Goal: Information Seeking & Learning: Learn about a topic

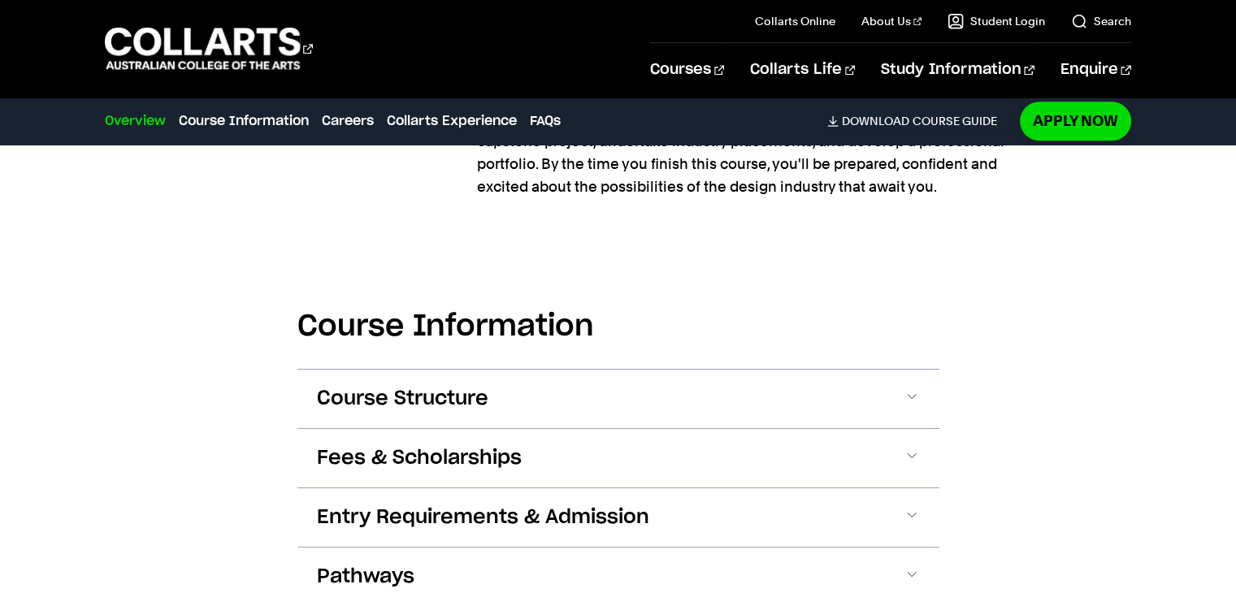
scroll to position [1753, 0]
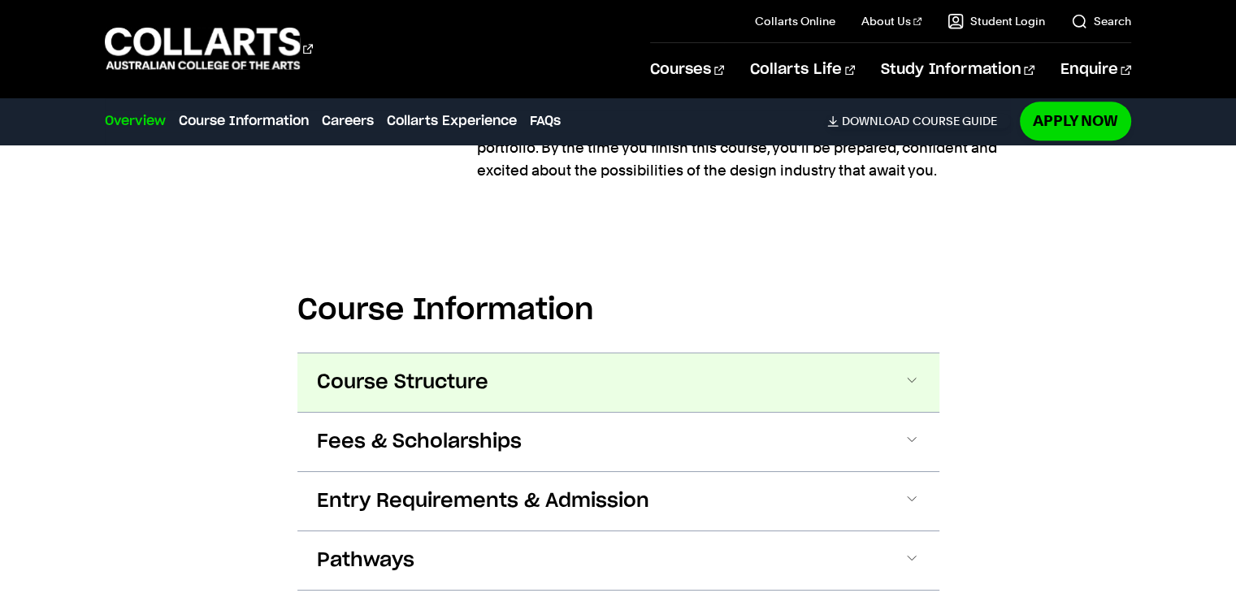
click at [921, 354] on button "Course Structure" at bounding box center [619, 383] width 642 height 59
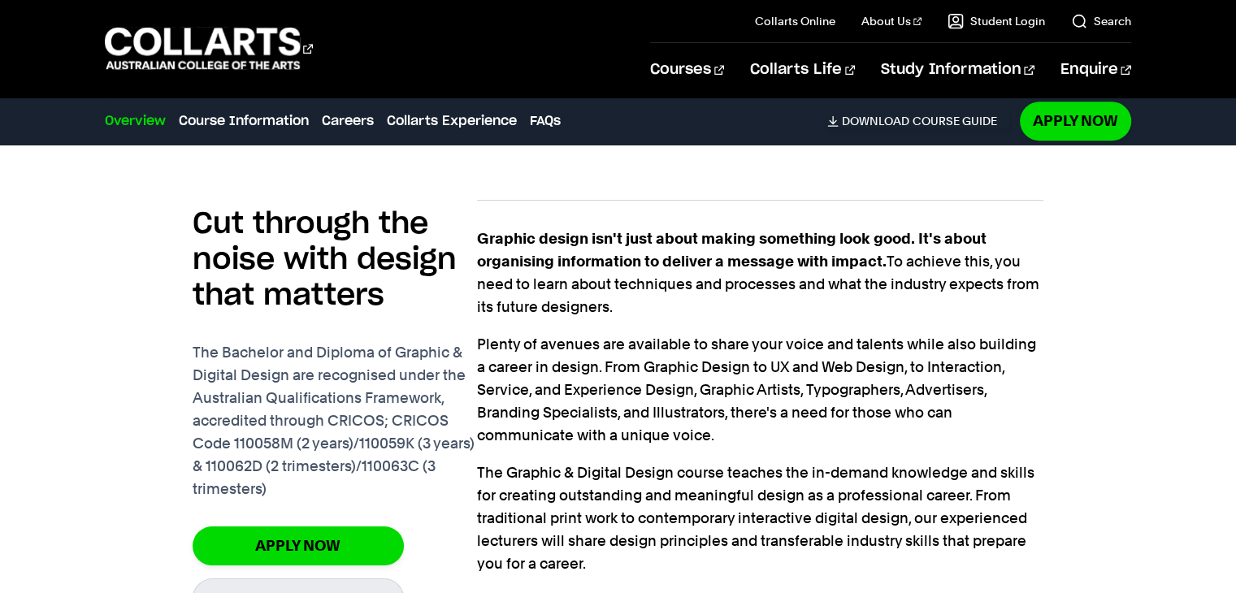
scroll to position [1161, 0]
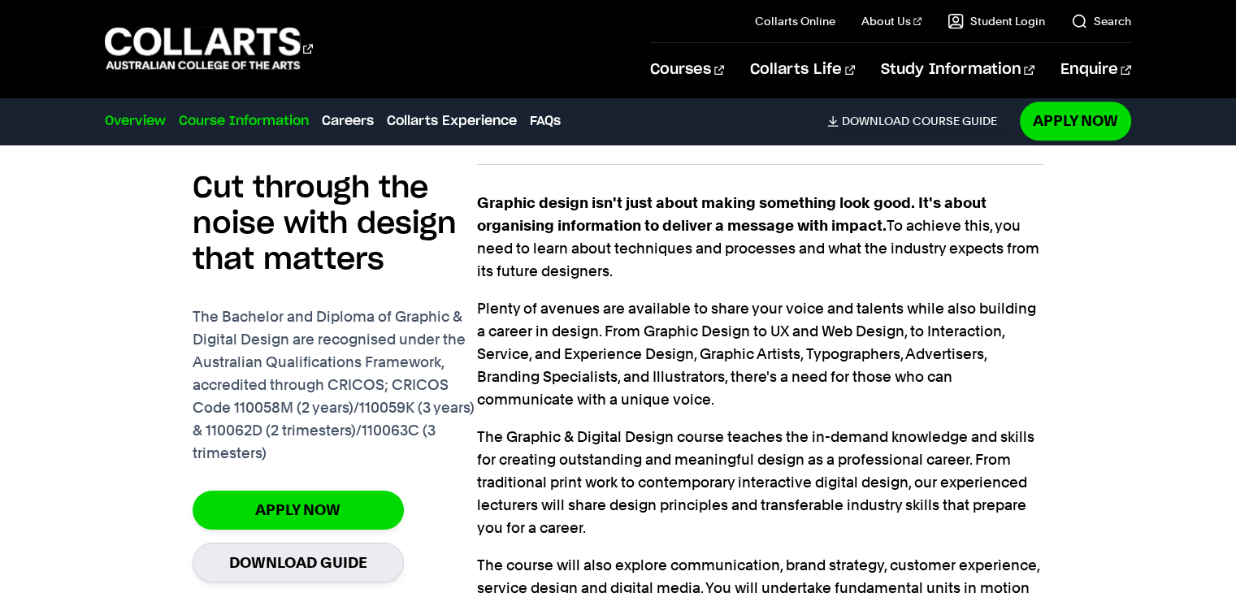
click at [284, 115] on link "Course Information" at bounding box center [244, 121] width 130 height 20
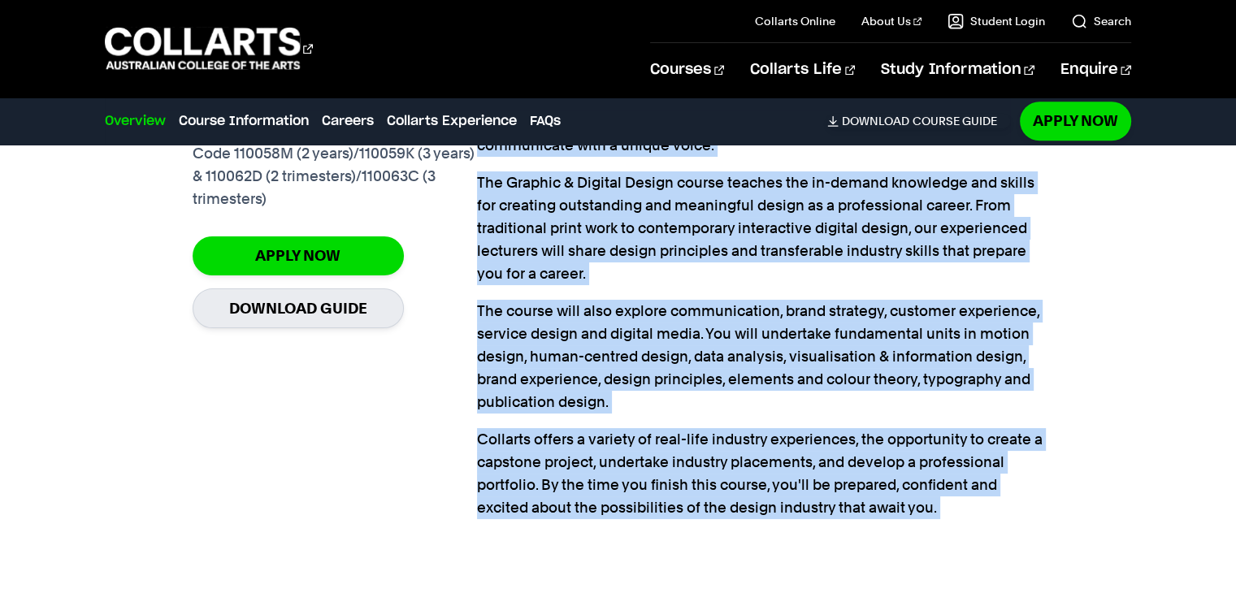
scroll to position [1467, 0]
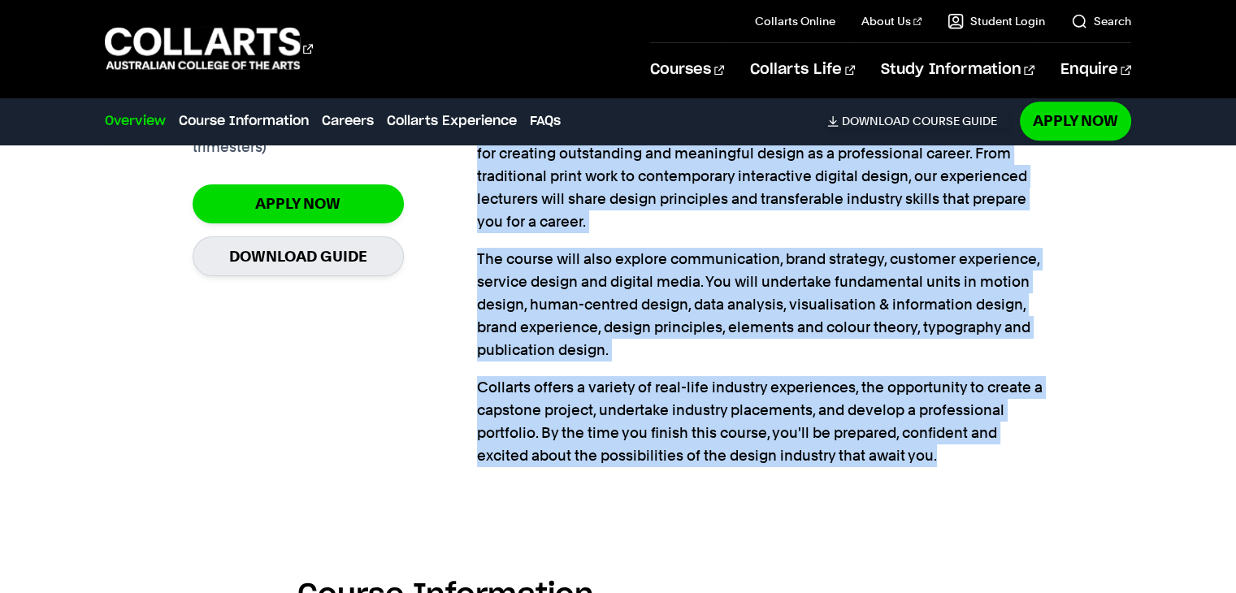
drag, startPoint x: 480, startPoint y: 190, endPoint x: 970, endPoint y: 440, distance: 549.4
click at [970, 440] on div "Graphic design isn't just about making something look good. It's about organisi…" at bounding box center [760, 167] width 567 height 618
copy div "Loremip dolors ame'c adip elits doeius temporinc utla etdo. Ma'a enima minimven…"
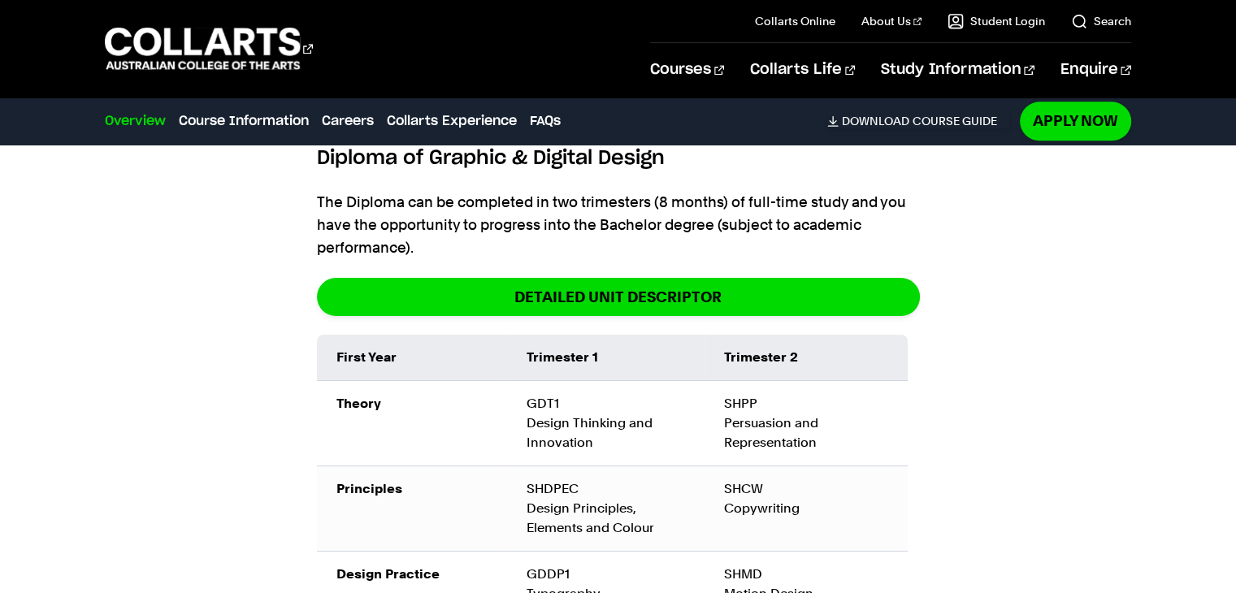
scroll to position [2029, 0]
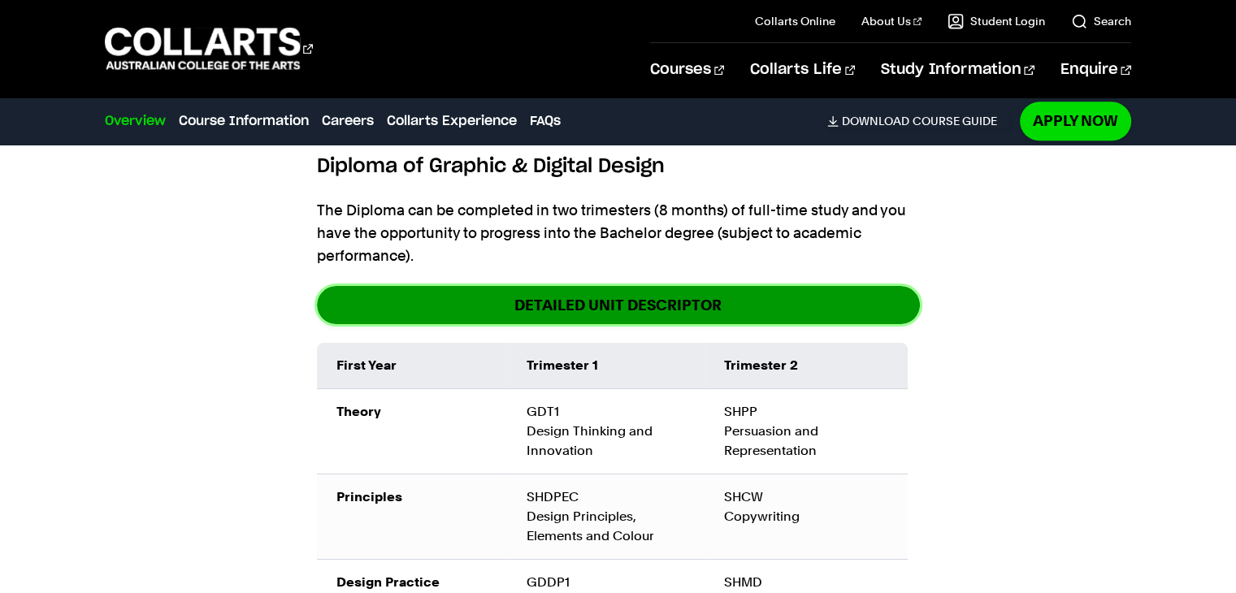
click at [632, 286] on link "DETAILED UNIT DESCRIPTOR" at bounding box center [618, 305] width 603 height 38
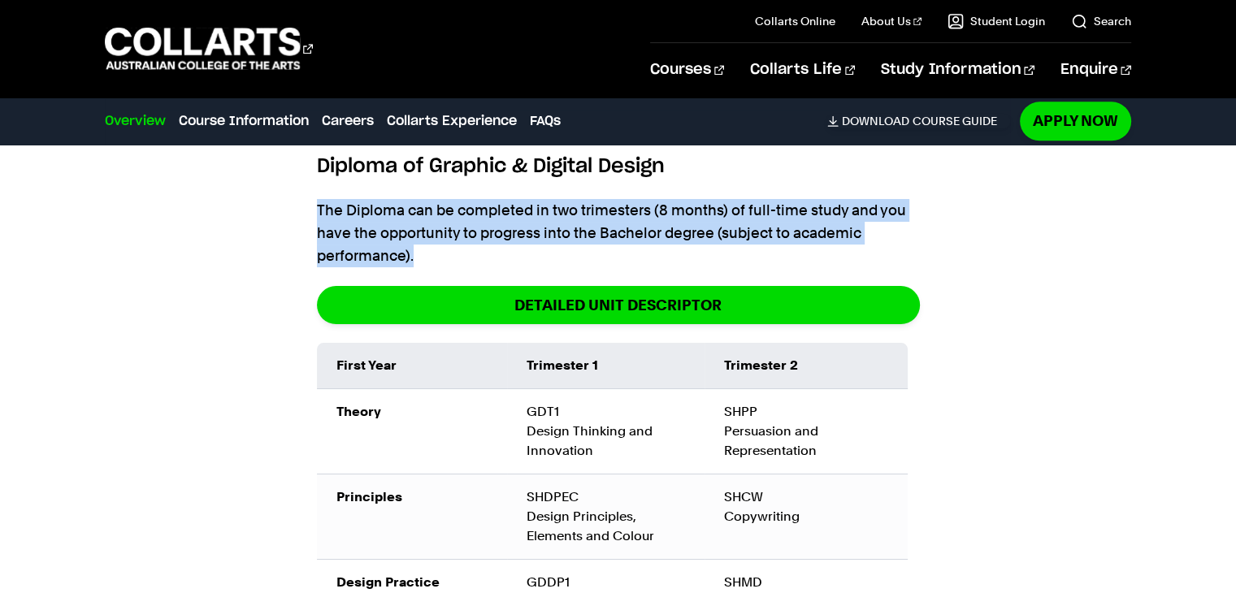
drag, startPoint x: 317, startPoint y: 172, endPoint x: 420, endPoint y: 222, distance: 114.9
click at [420, 222] on p "The Diploma can be completed in two trimesters (8 months) of full-time study an…" at bounding box center [618, 233] width 603 height 68
copy p "The Diploma can be completed in two trimesters (8 months) of full-time study an…"
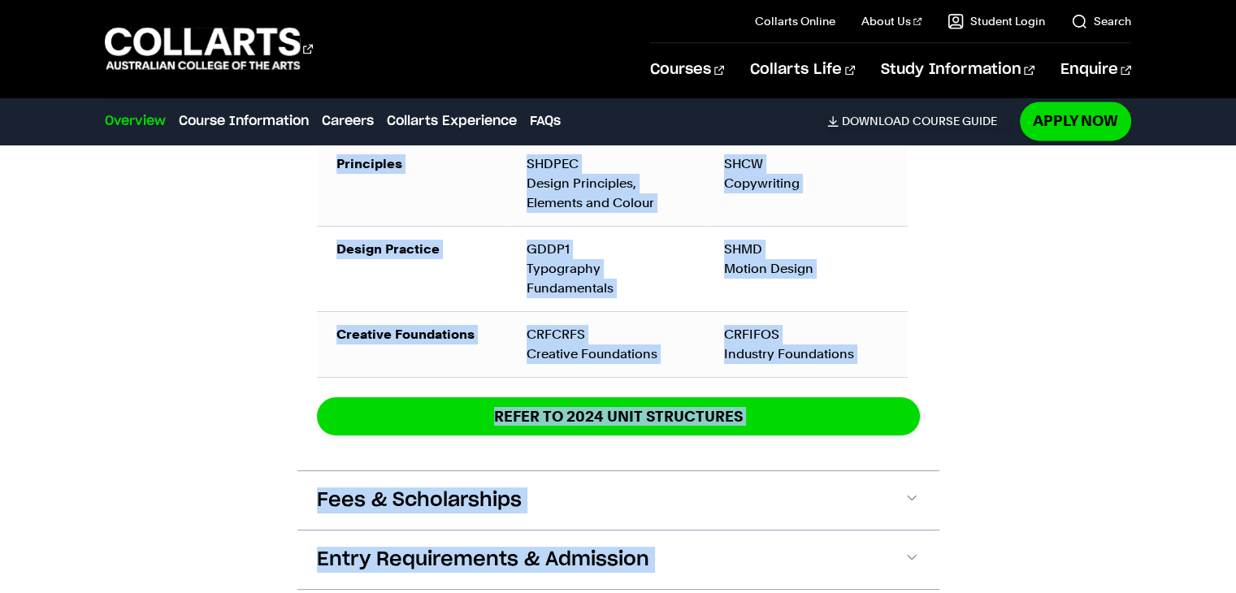
scroll to position [2865, 0]
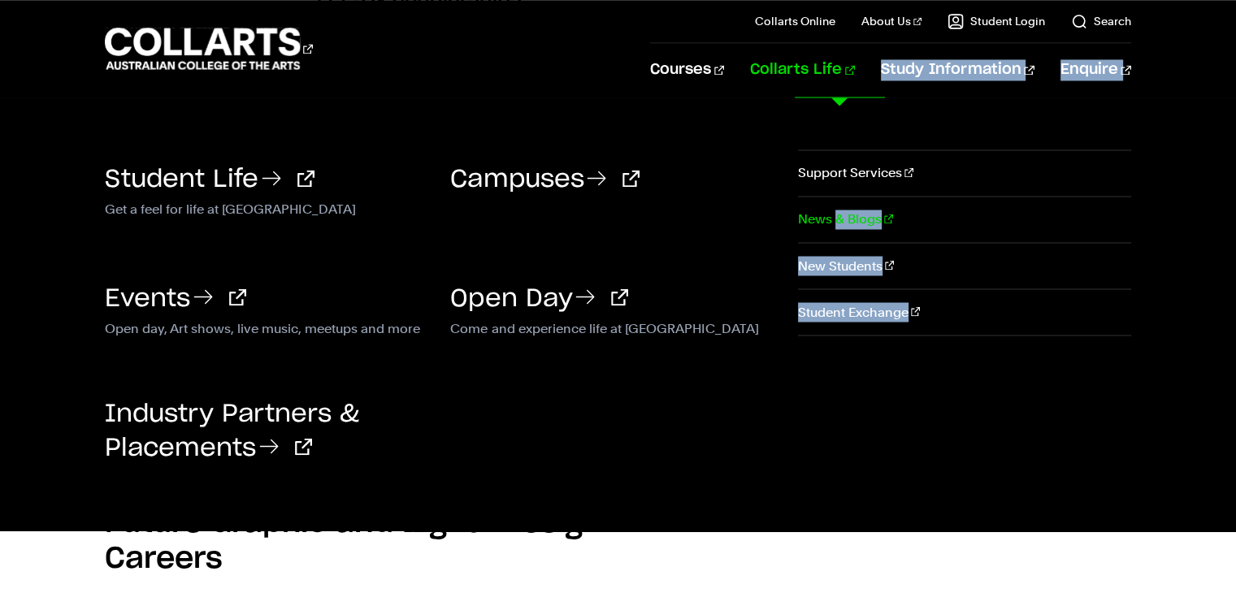
drag, startPoint x: 308, startPoint y: 331, endPoint x: 836, endPoint y: 240, distance: 535.4
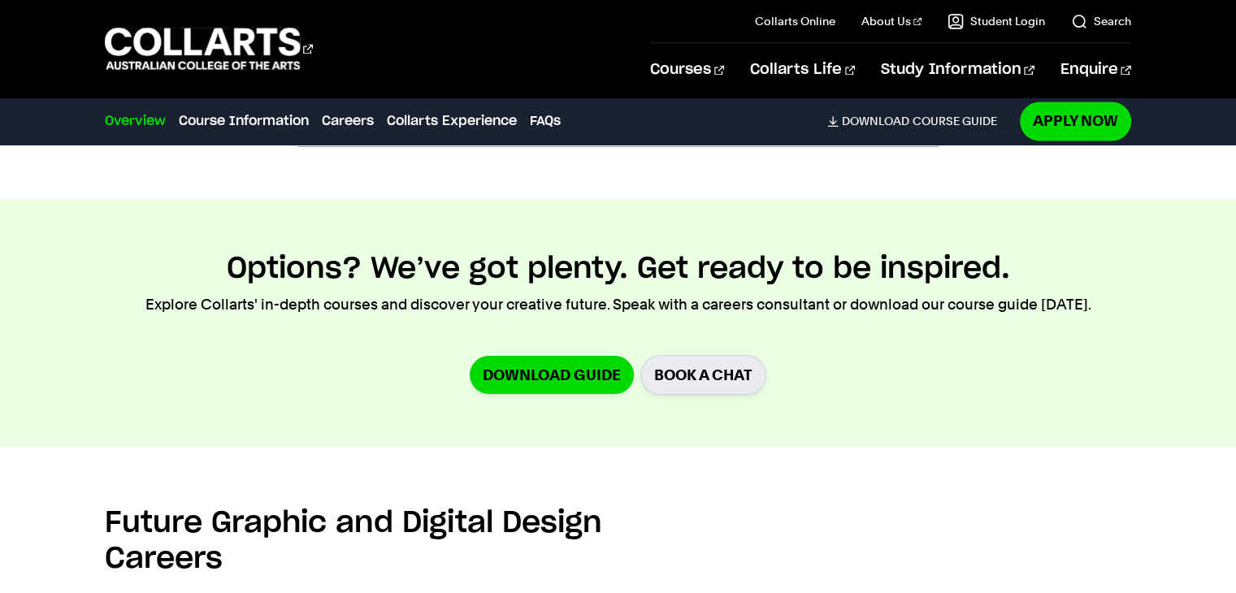
click at [888, 534] on div "Future Graphic and Digital Design Careers Design is everywhere, and as a result…" at bounding box center [618, 583] width 1026 height 169
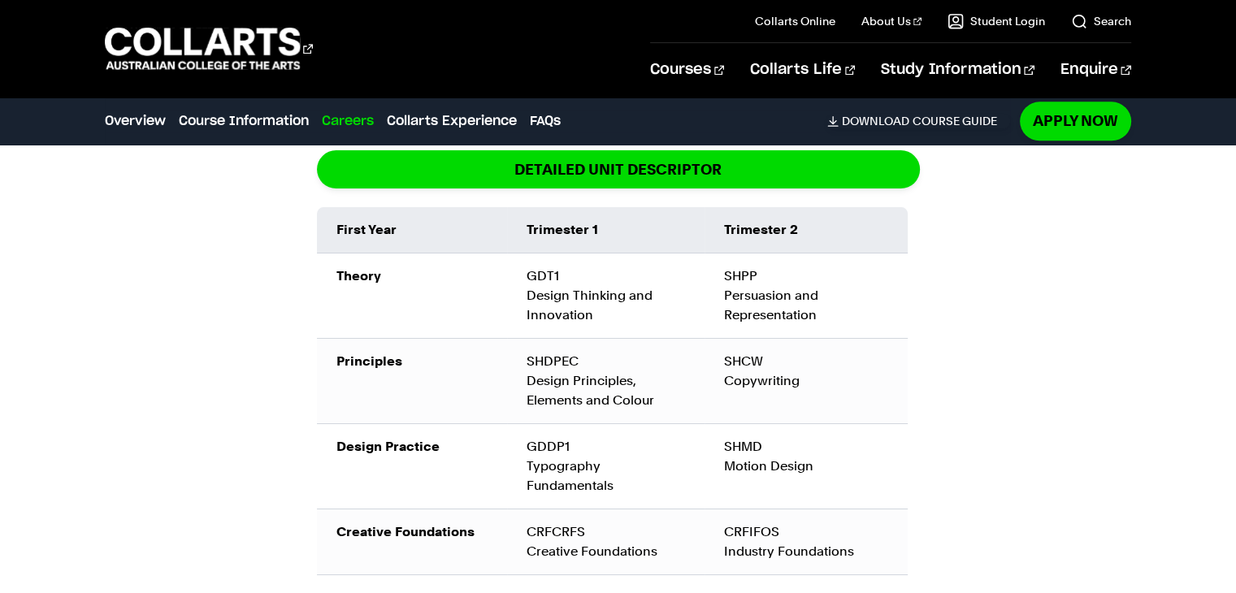
scroll to position [2156, 0]
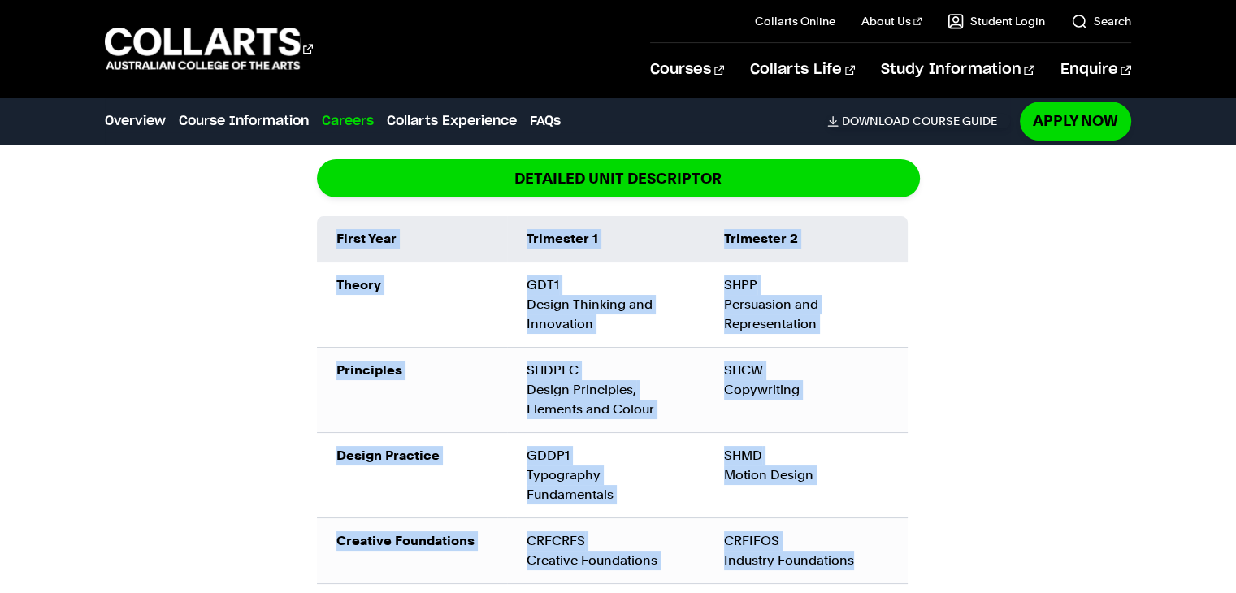
drag, startPoint x: 296, startPoint y: 190, endPoint x: 867, endPoint y: 521, distance: 659.7
click at [867, 521] on div "Diploma of Graphic & Digital Design The Diploma can be completed in two trimest…" at bounding box center [619, 343] width 642 height 668
copy table "First Year Trimester 1 Trimester 2 Theory GDT1 Design Thinking and Innovation S…"
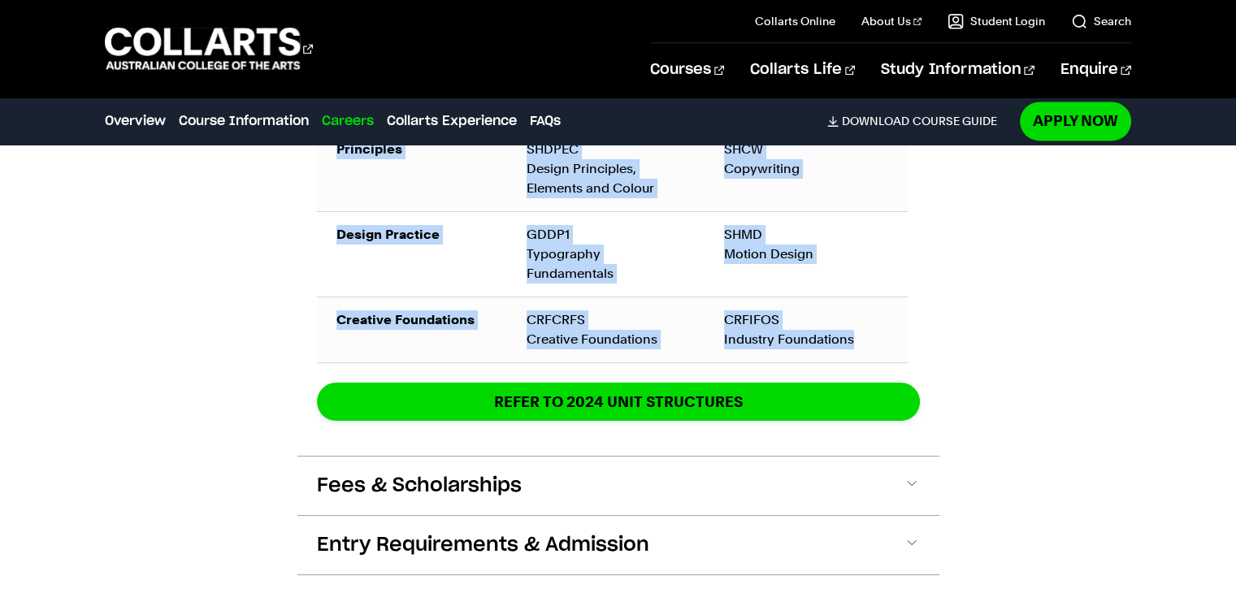
scroll to position [2315, 0]
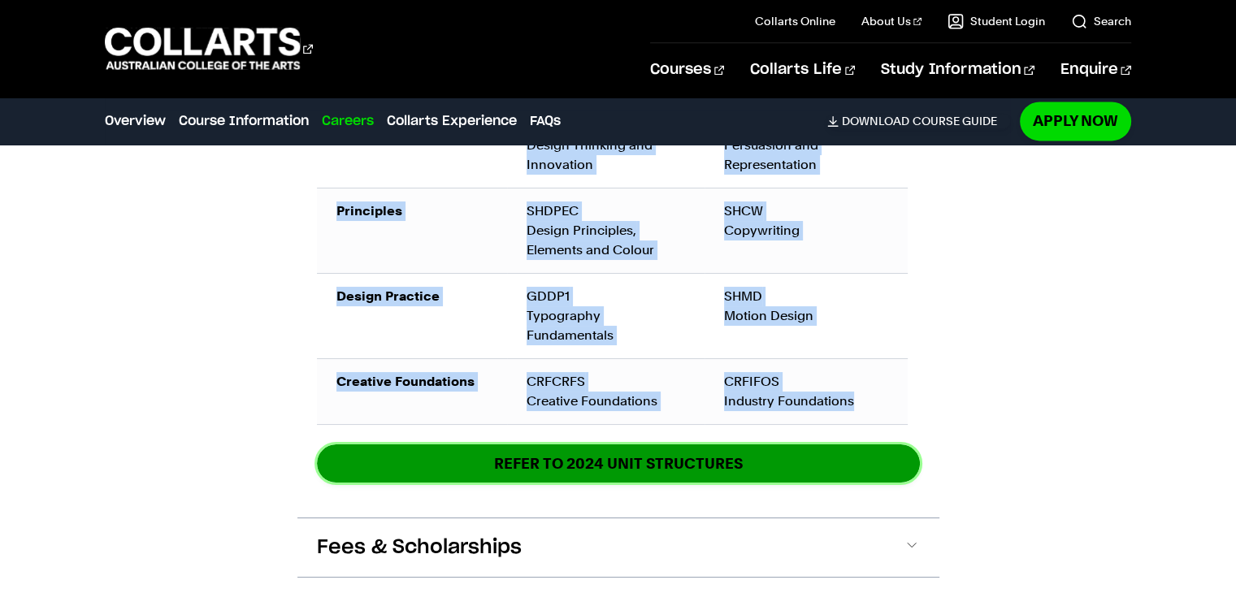
click at [709, 445] on link "REFER TO 2024 unit structures" at bounding box center [618, 464] width 603 height 38
